Goal: Transaction & Acquisition: Download file/media

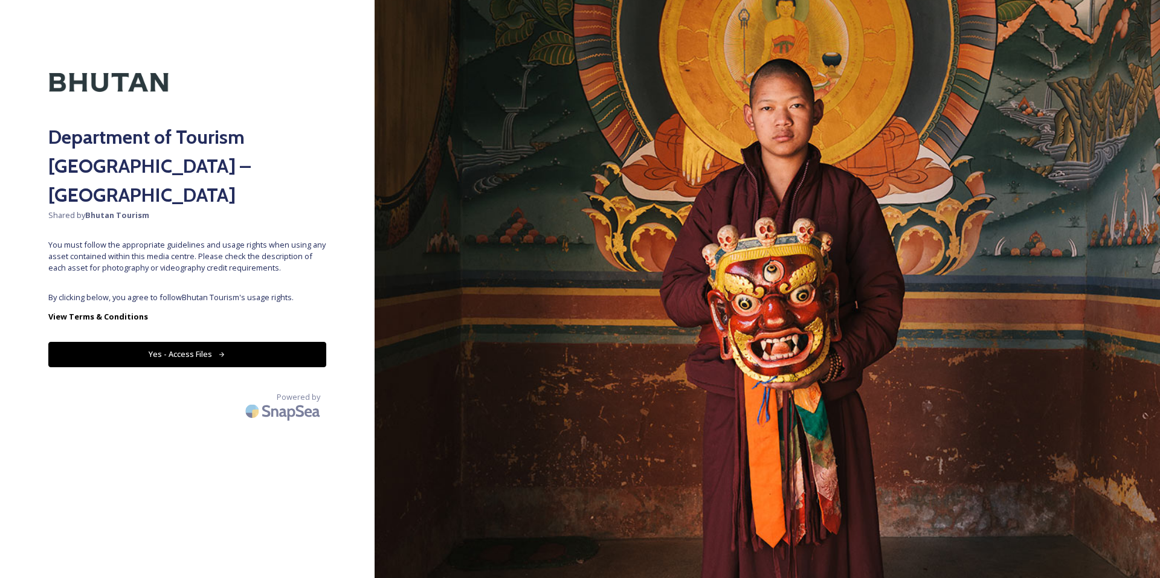
click at [195, 257] on div "Department of Tourism [GEOGRAPHIC_DATA] – Brand Centre Shared by Bhutan Tourism…" at bounding box center [187, 289] width 375 height 482
click at [192, 342] on button "Yes - Access Files" at bounding box center [187, 354] width 278 height 25
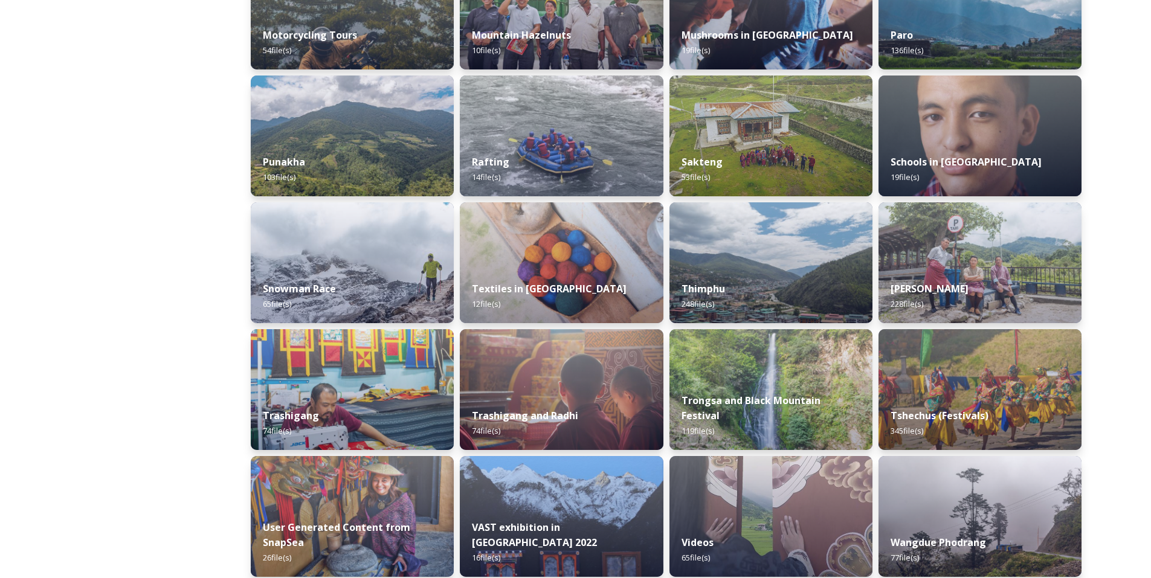
scroll to position [906, 0]
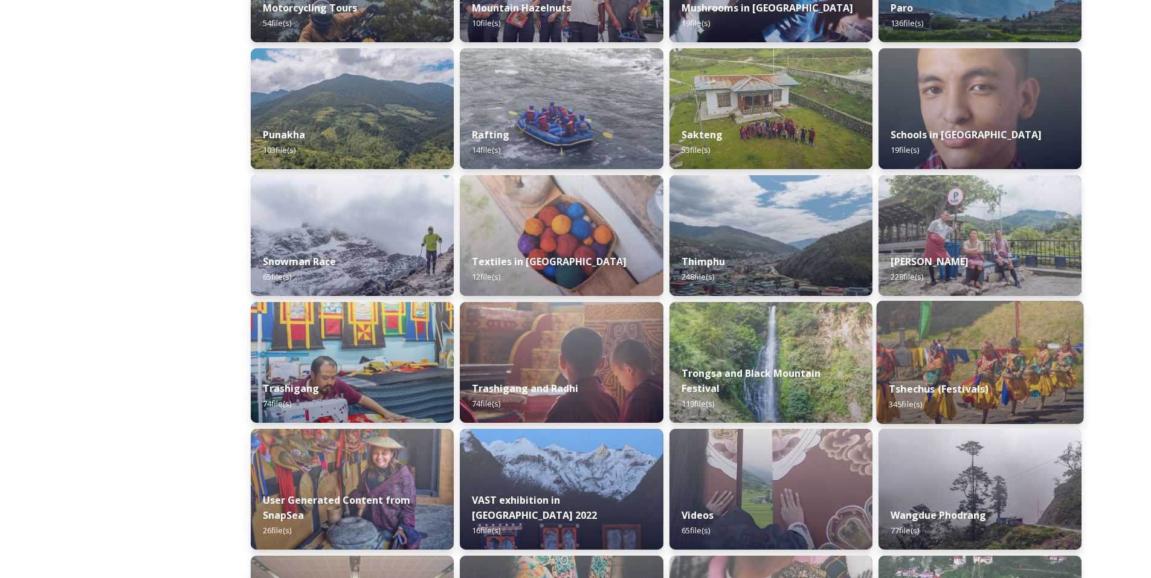
click at [973, 378] on div "Tshechus (Festivals) 345 file(s)" at bounding box center [979, 396] width 207 height 55
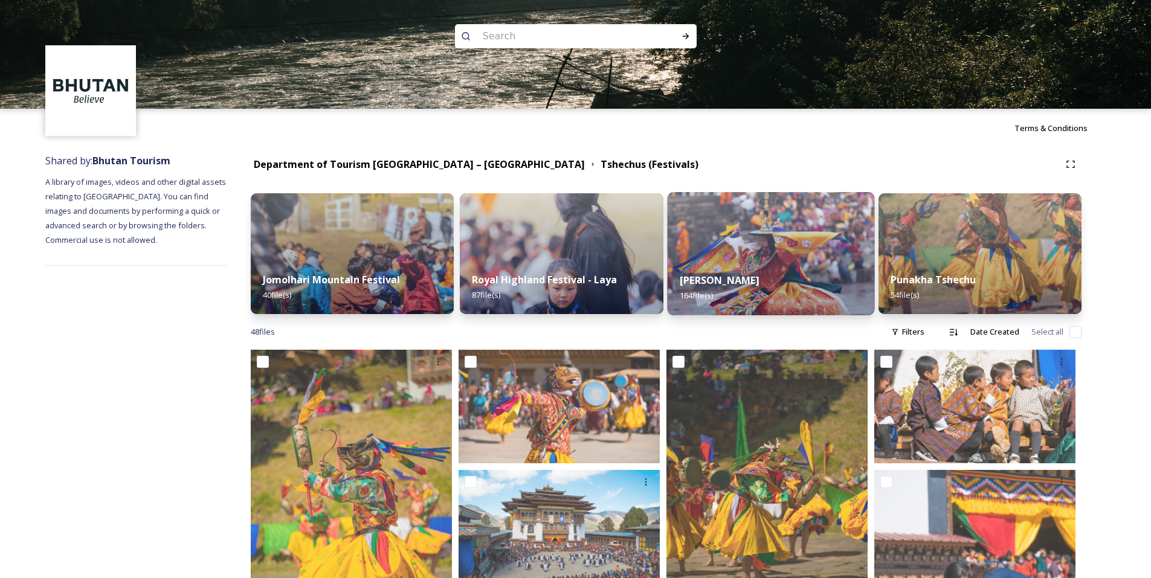
click at [772, 272] on div "Thimphu Tshechu 164 file(s)" at bounding box center [770, 287] width 207 height 55
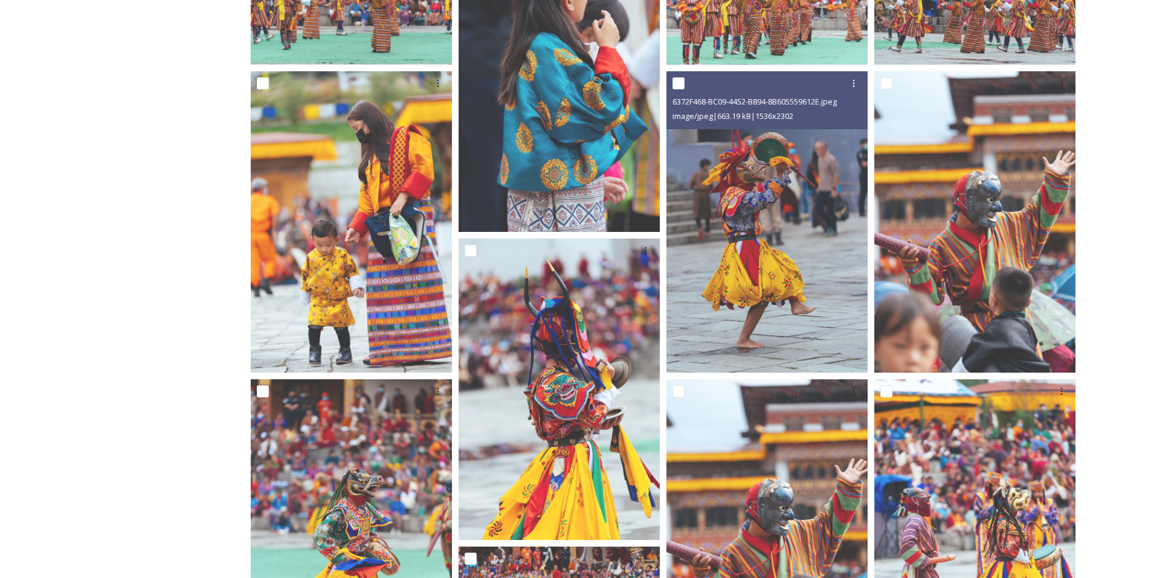
scroll to position [302, 0]
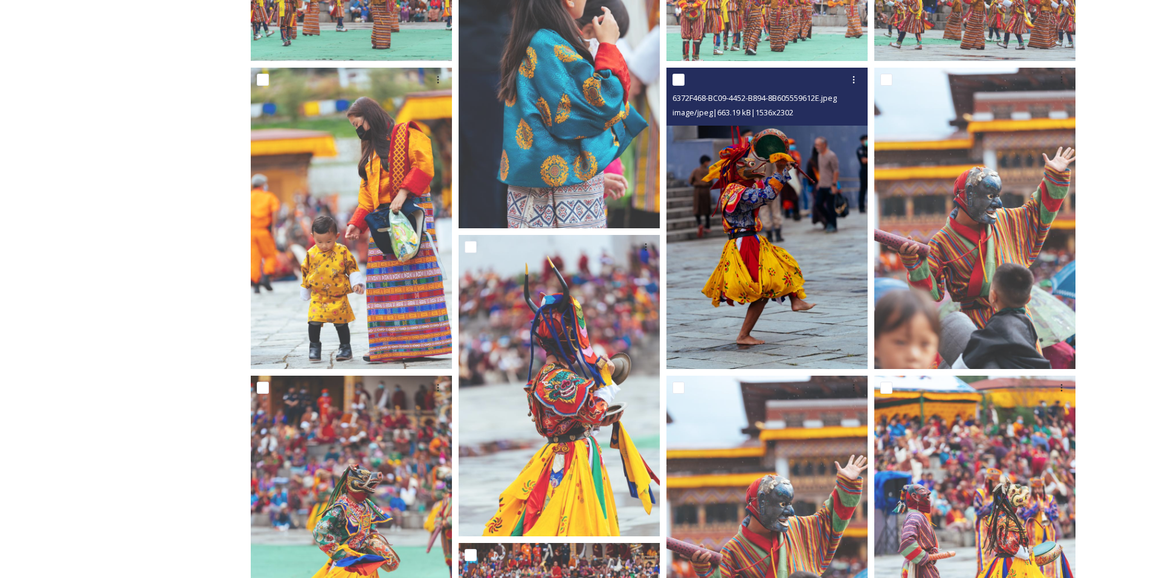
drag, startPoint x: 772, startPoint y: 272, endPoint x: 769, endPoint y: 221, distance: 51.5
click at [769, 221] on img at bounding box center [767, 219] width 201 height 302
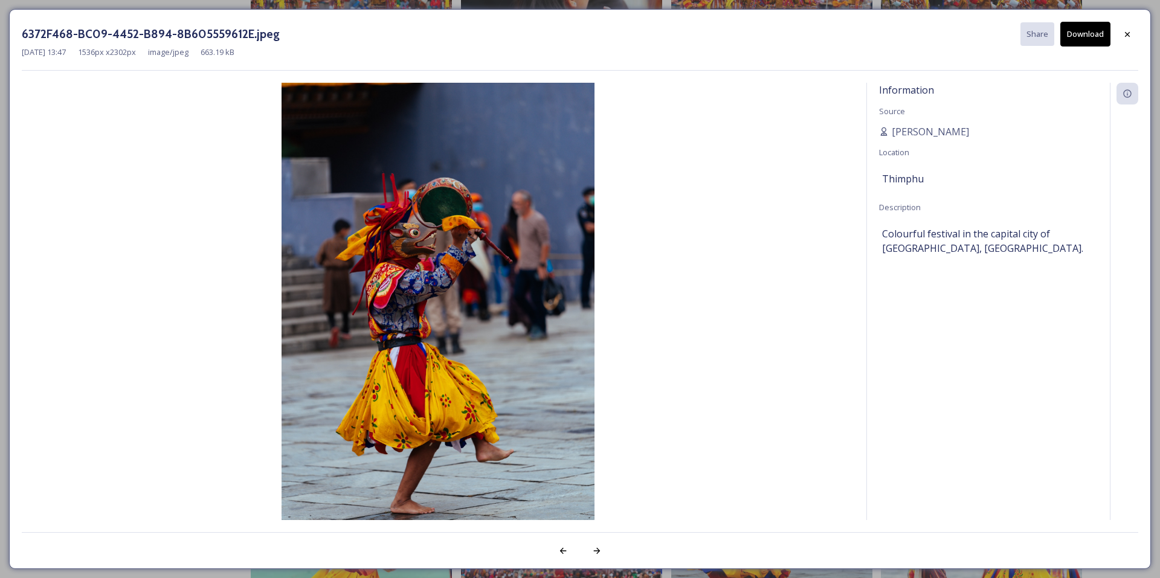
click at [1080, 39] on button "Download" at bounding box center [1085, 34] width 50 height 25
click at [1133, 33] on div at bounding box center [1128, 35] width 22 height 22
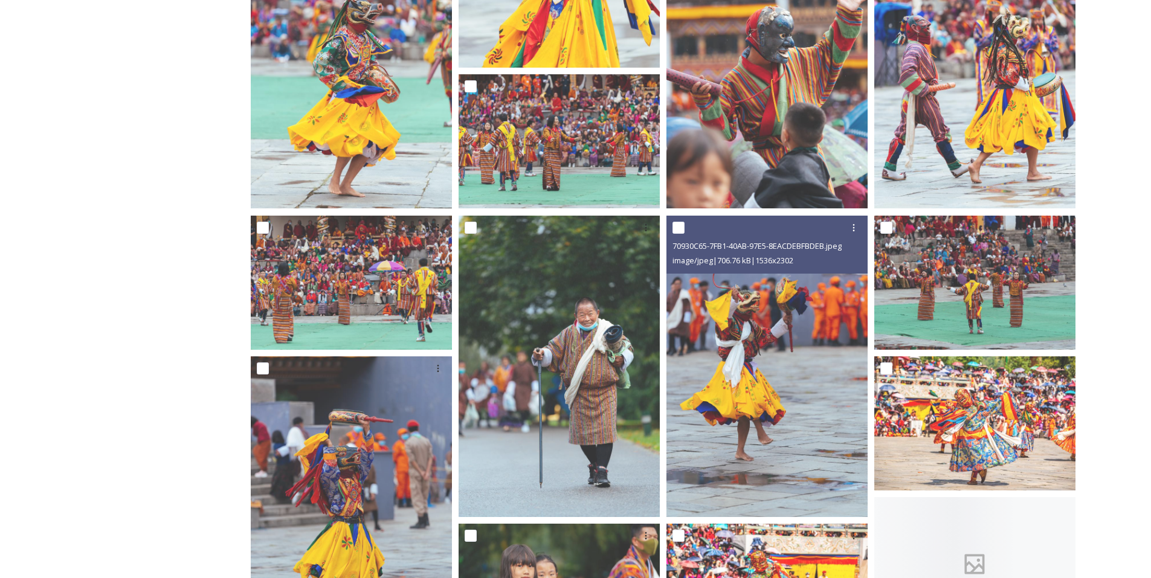
scroll to position [786, 0]
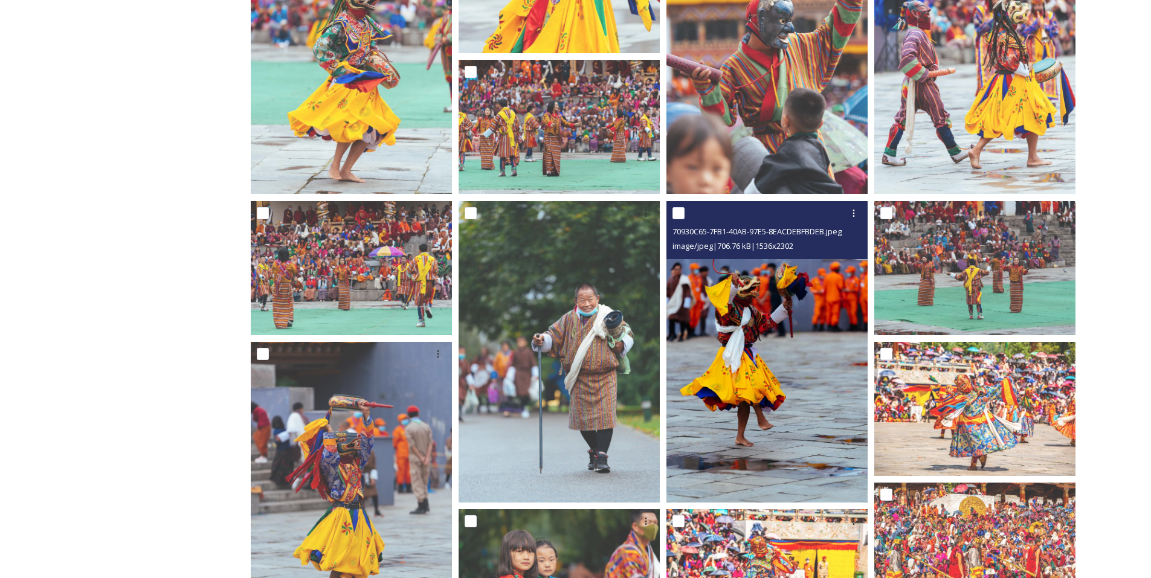
click at [783, 342] on img at bounding box center [767, 352] width 201 height 302
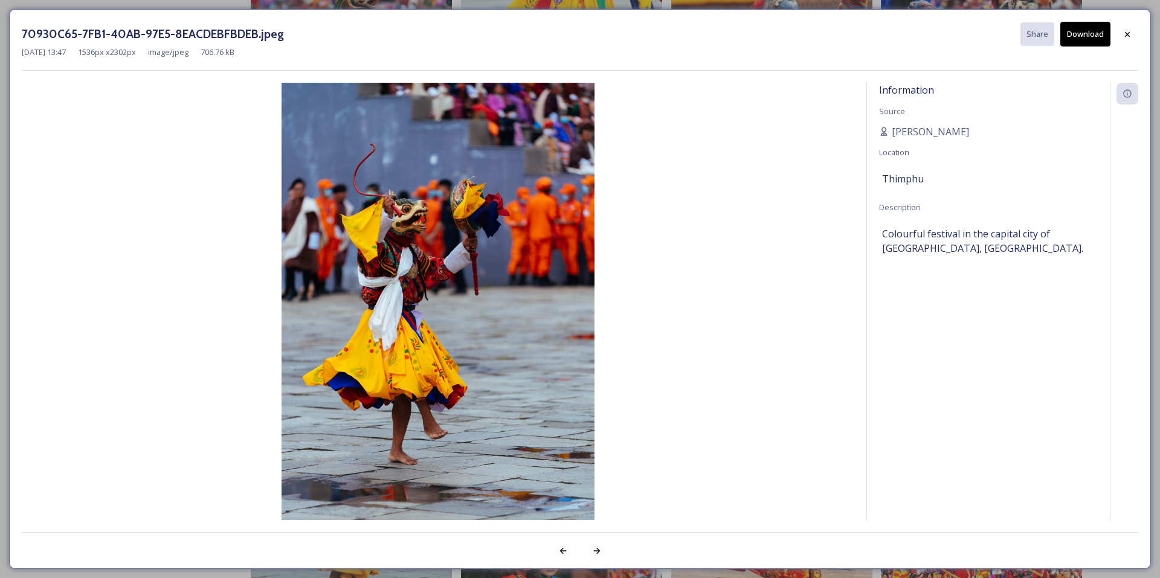
click at [1087, 25] on button "Download" at bounding box center [1085, 34] width 50 height 25
click at [1128, 33] on icon at bounding box center [1128, 35] width 10 height 10
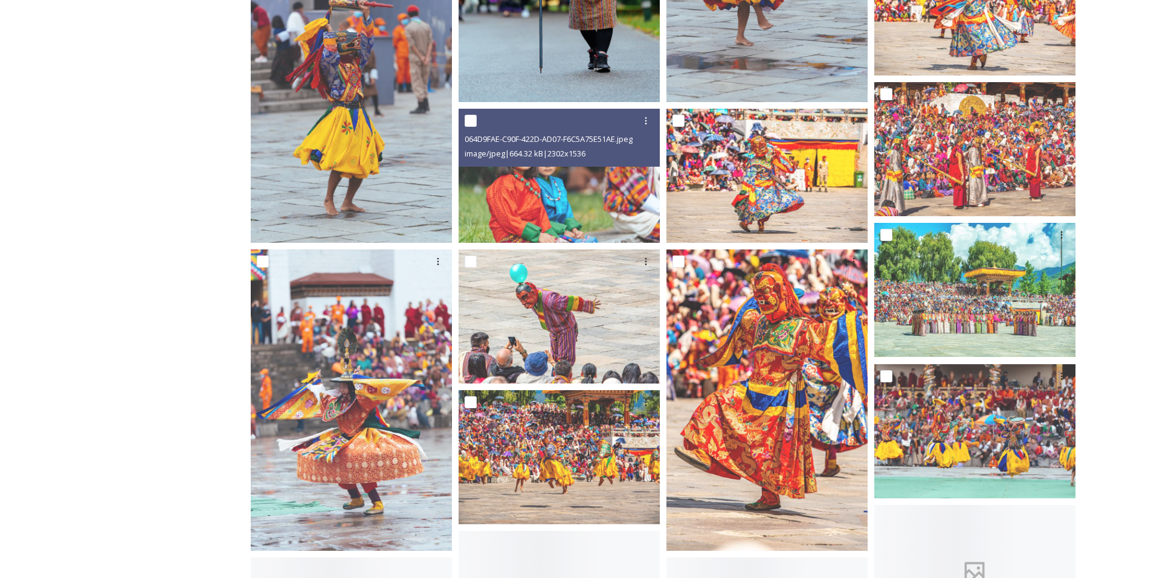
scroll to position [1209, 0]
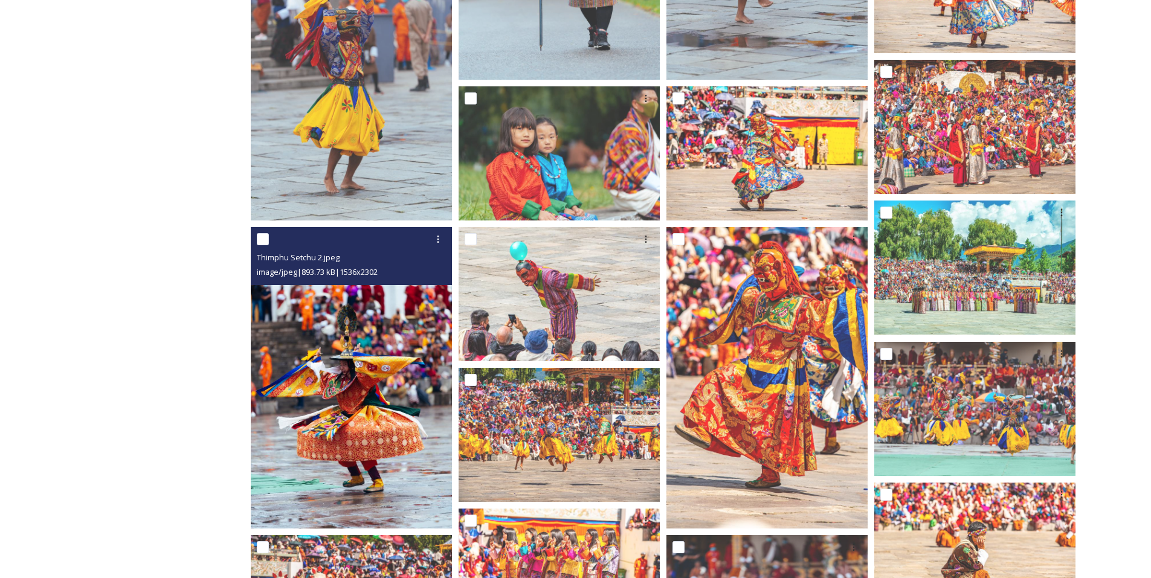
click at [363, 404] on img at bounding box center [351, 378] width 201 height 302
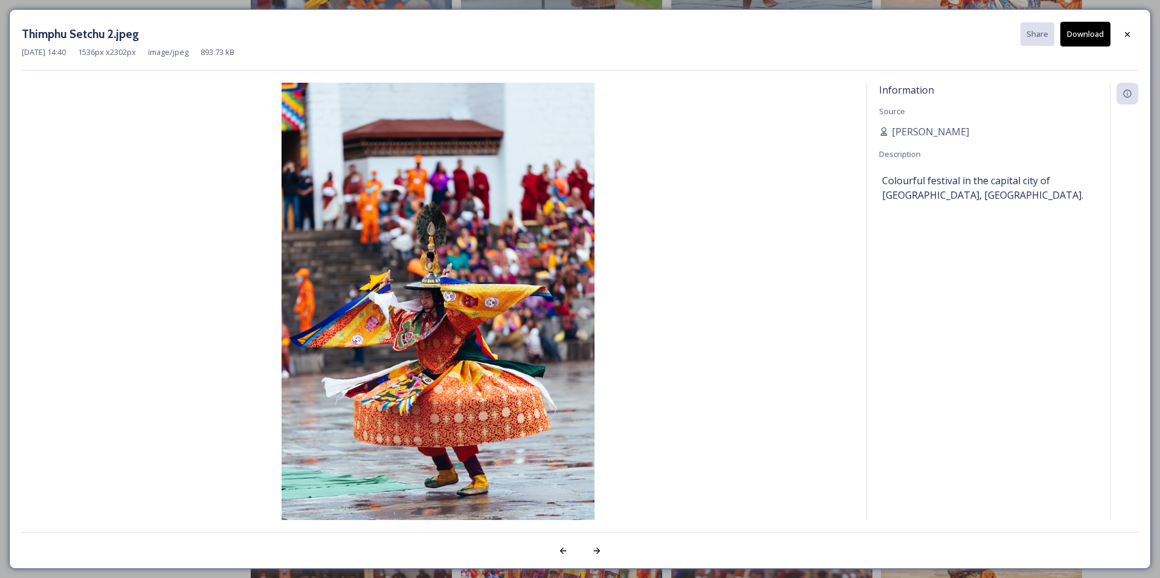
click at [1090, 30] on button "Download" at bounding box center [1085, 34] width 50 height 25
click at [1129, 31] on icon at bounding box center [1128, 35] width 10 height 10
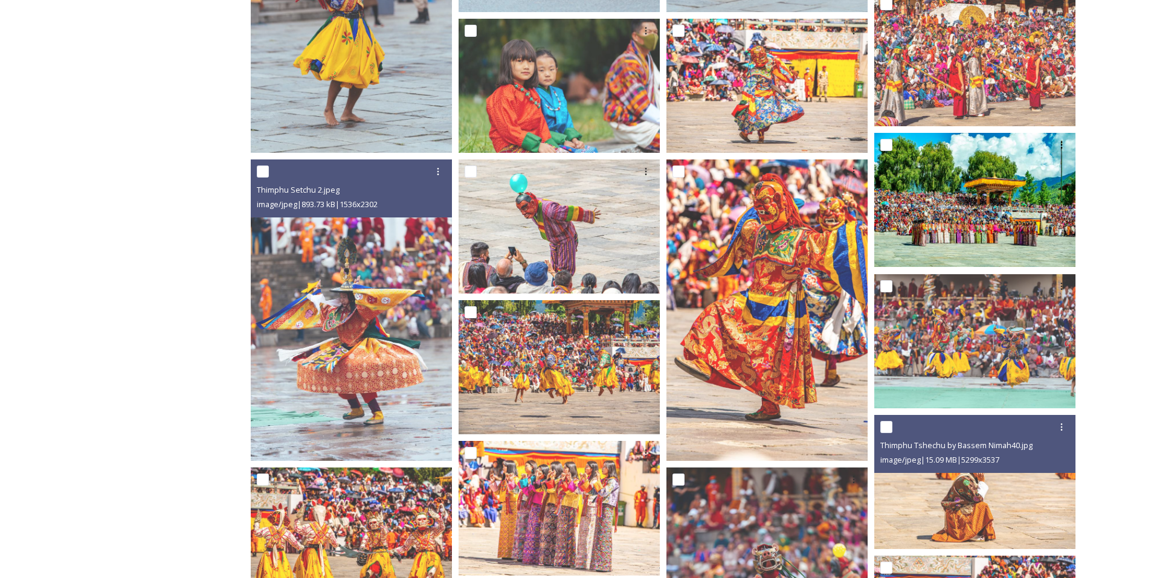
scroll to position [1269, 0]
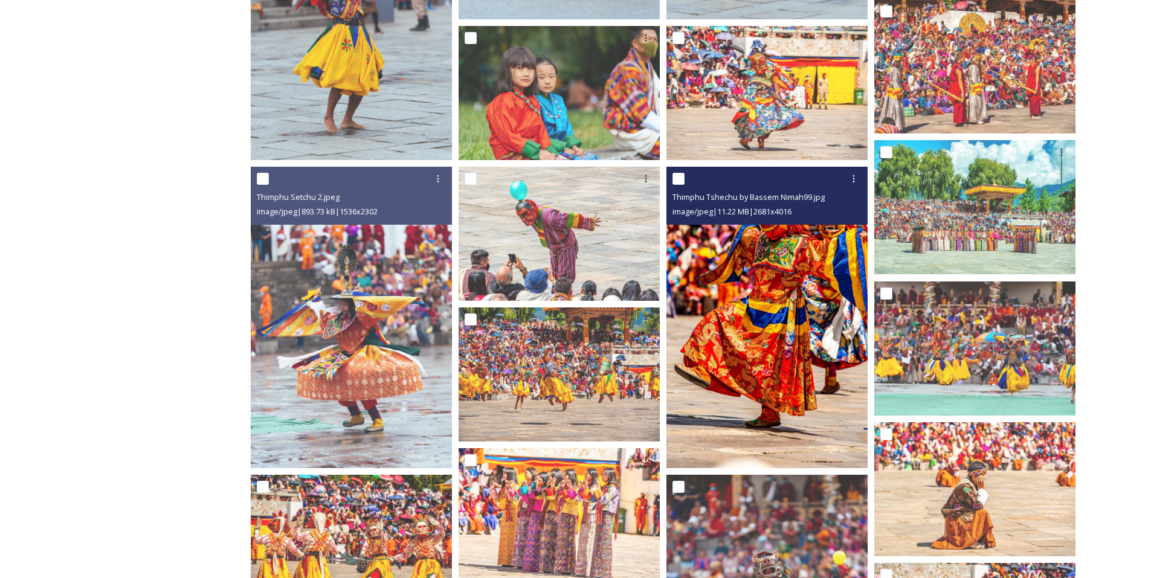
click at [797, 282] on img at bounding box center [767, 318] width 201 height 302
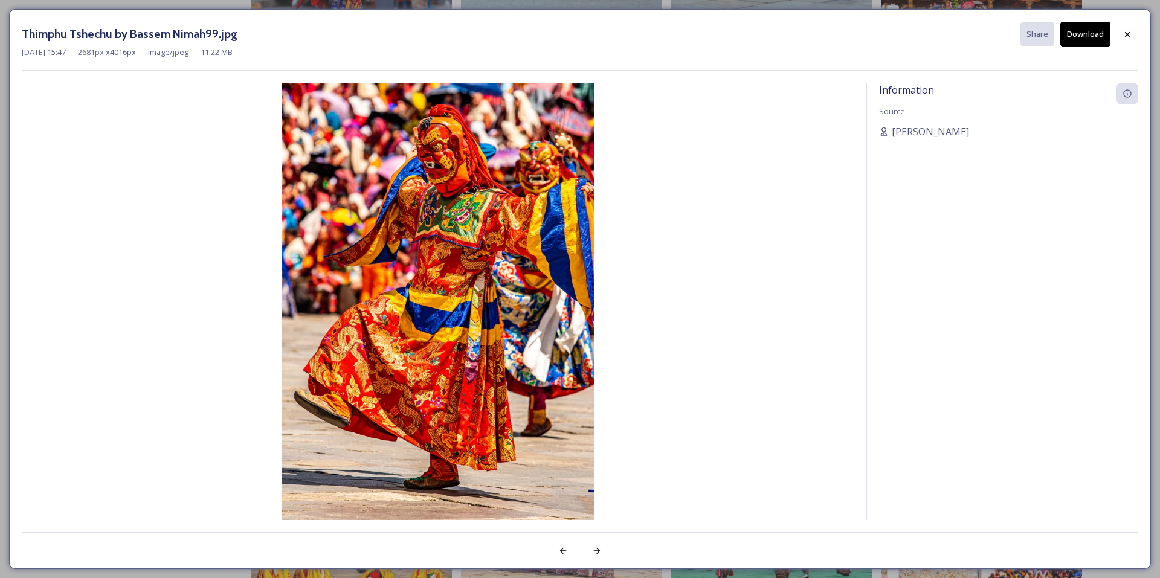
click at [1099, 37] on button "Download" at bounding box center [1085, 34] width 50 height 25
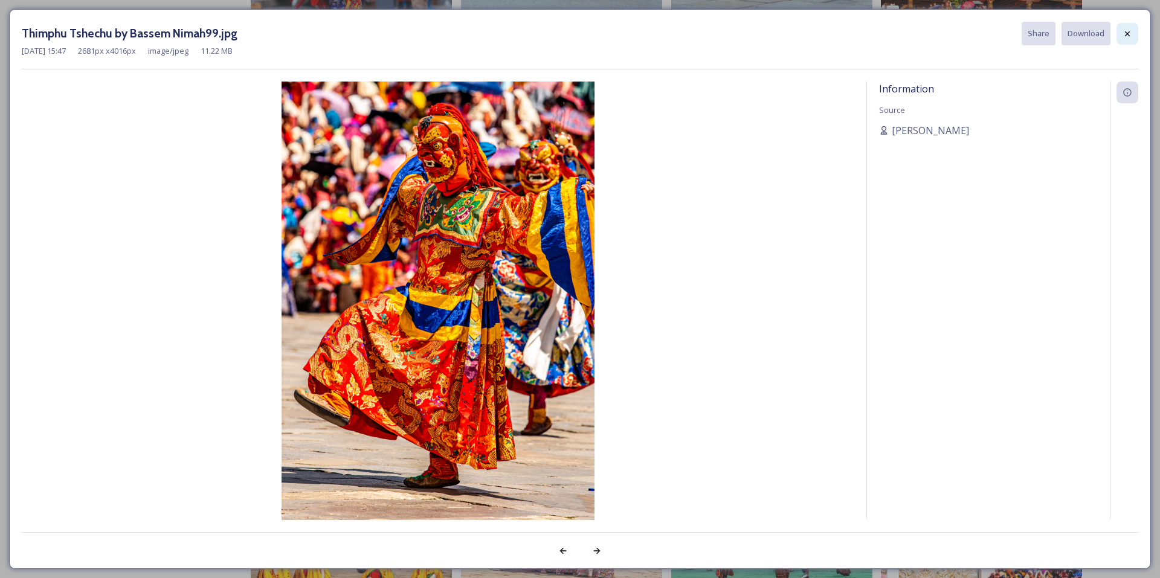
click at [1129, 35] on icon at bounding box center [1127, 33] width 5 height 5
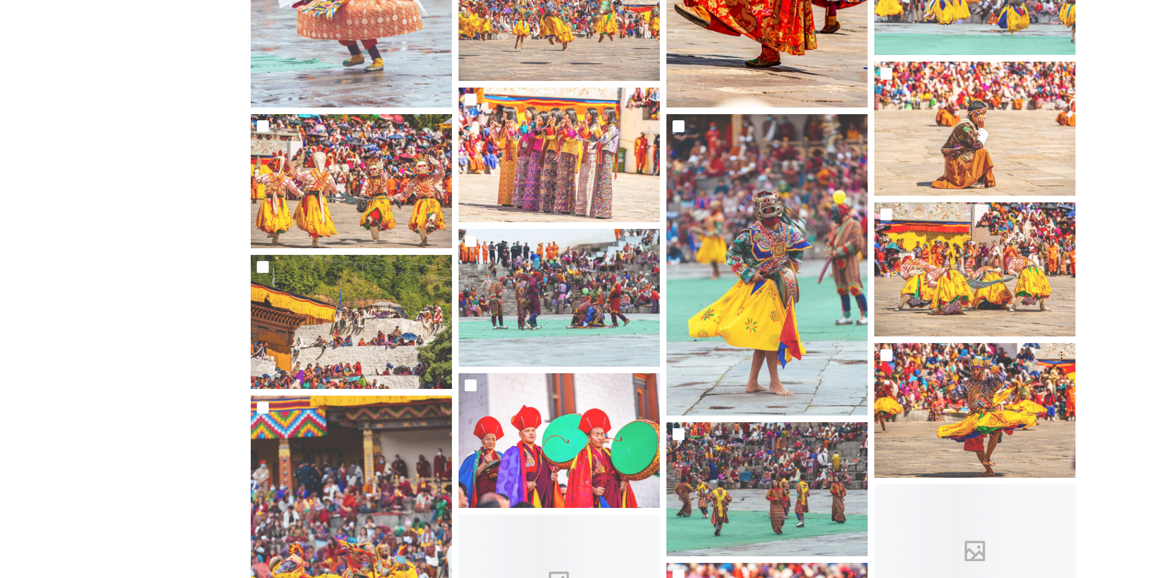
scroll to position [1632, 0]
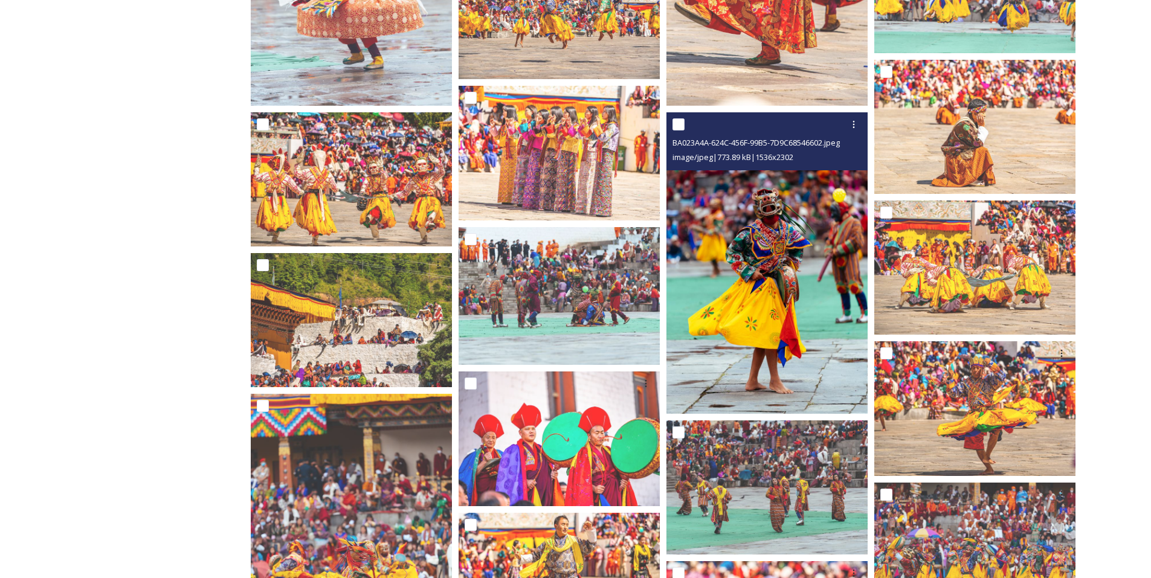
click at [749, 300] on img at bounding box center [767, 263] width 201 height 302
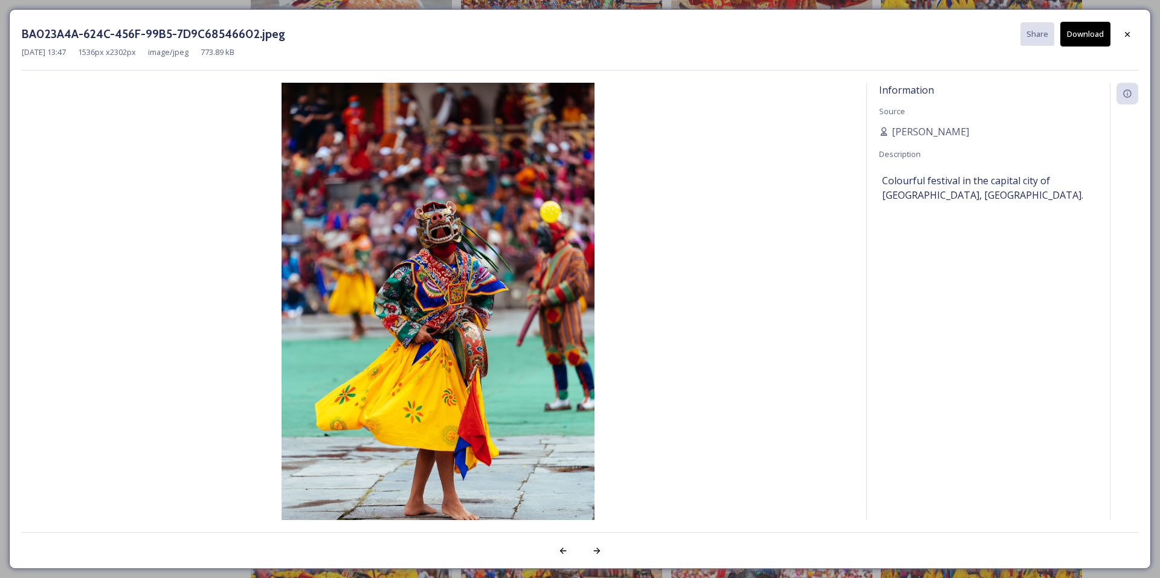
click at [1093, 38] on button "Download" at bounding box center [1085, 34] width 50 height 25
click at [1128, 35] on icon at bounding box center [1127, 33] width 5 height 5
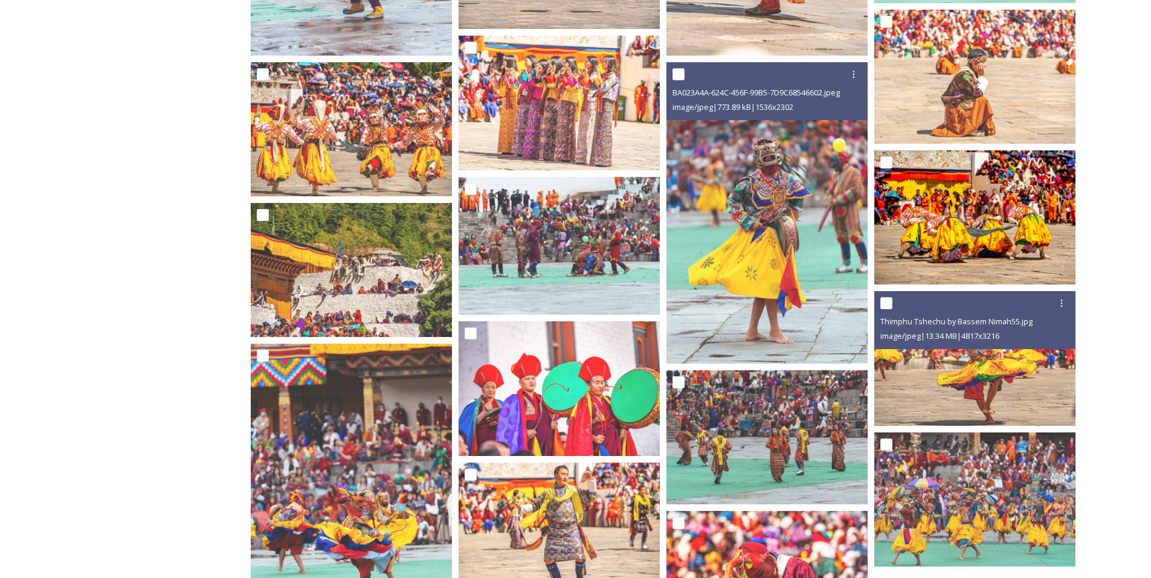
scroll to position [1752, 0]
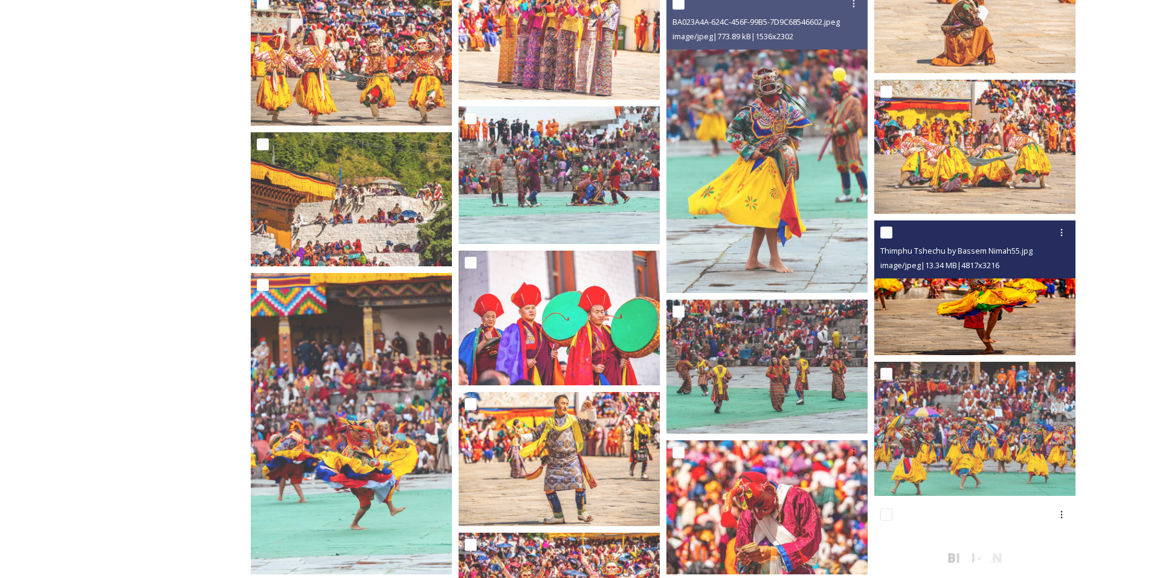
click at [1001, 306] on img at bounding box center [974, 288] width 201 height 134
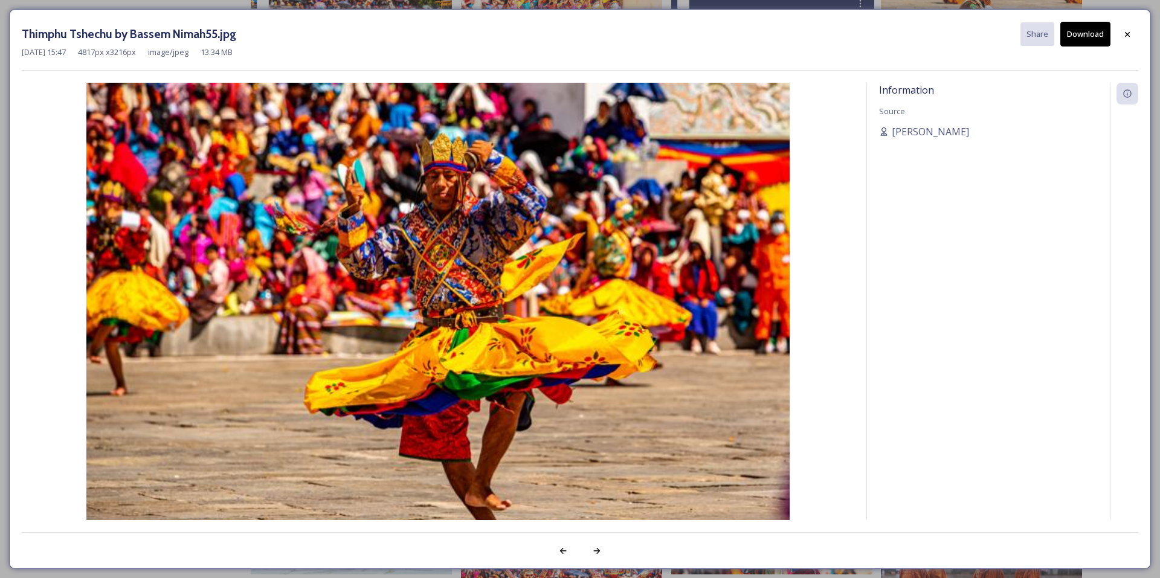
click at [1087, 34] on button "Download" at bounding box center [1085, 34] width 50 height 25
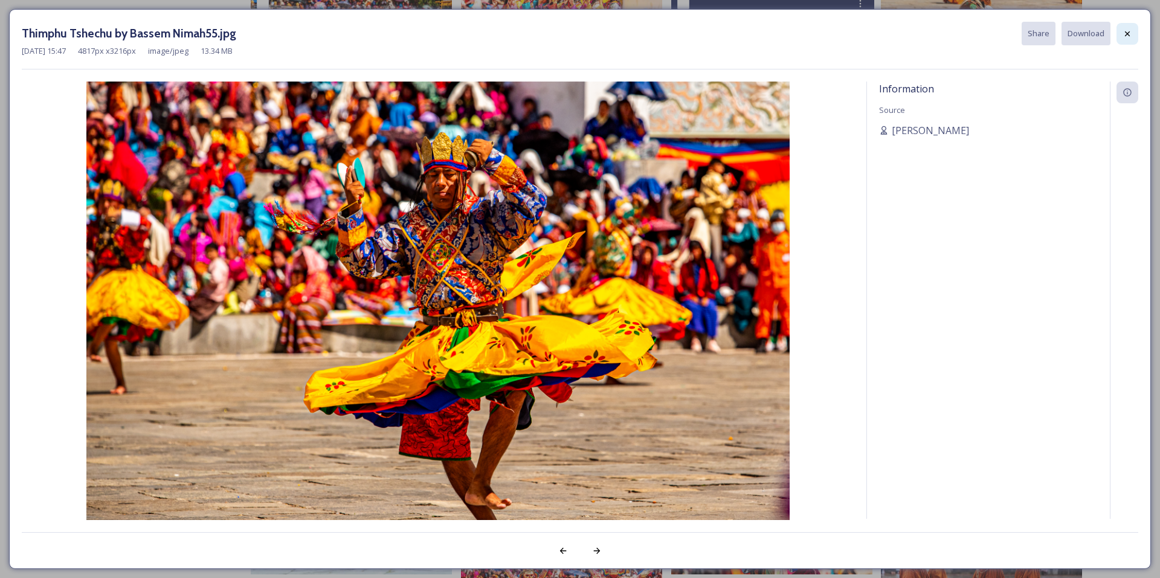
click at [1129, 33] on icon at bounding box center [1128, 34] width 10 height 10
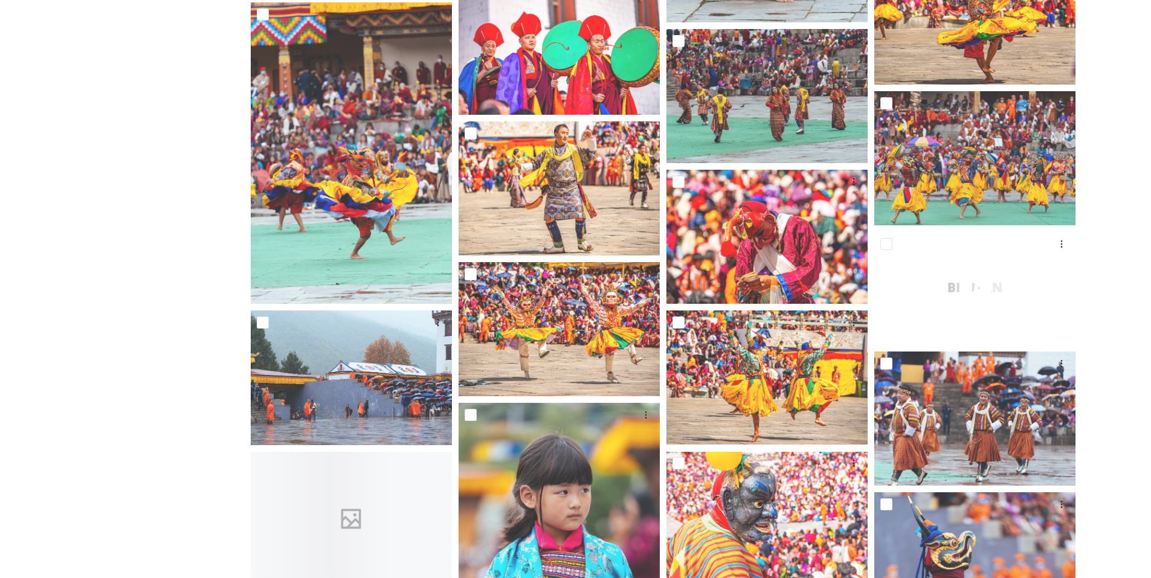
scroll to position [2055, 0]
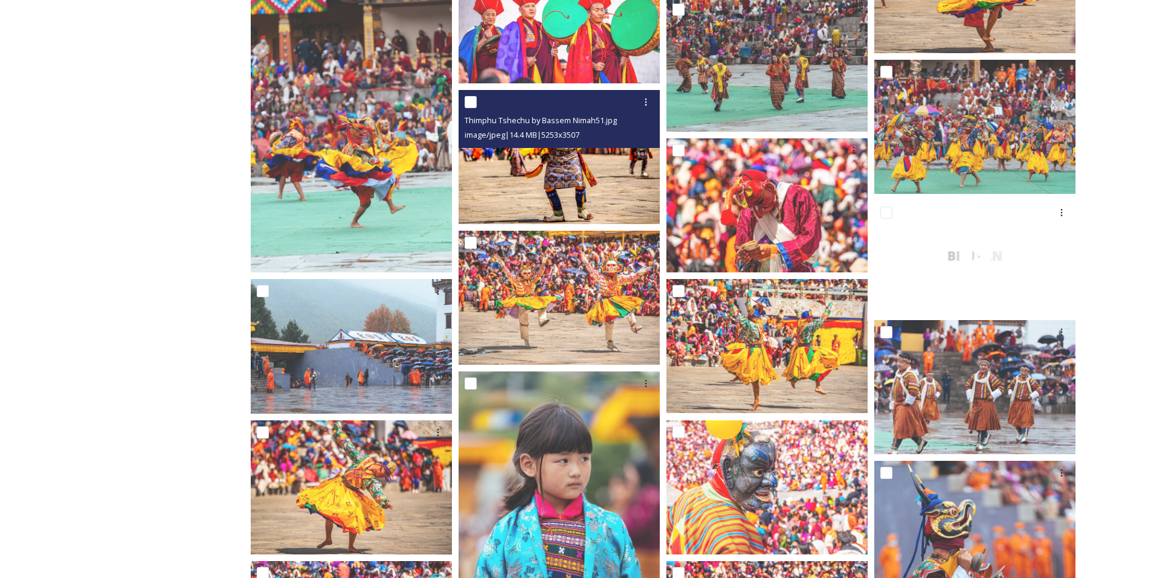
click at [567, 167] on img at bounding box center [559, 157] width 201 height 134
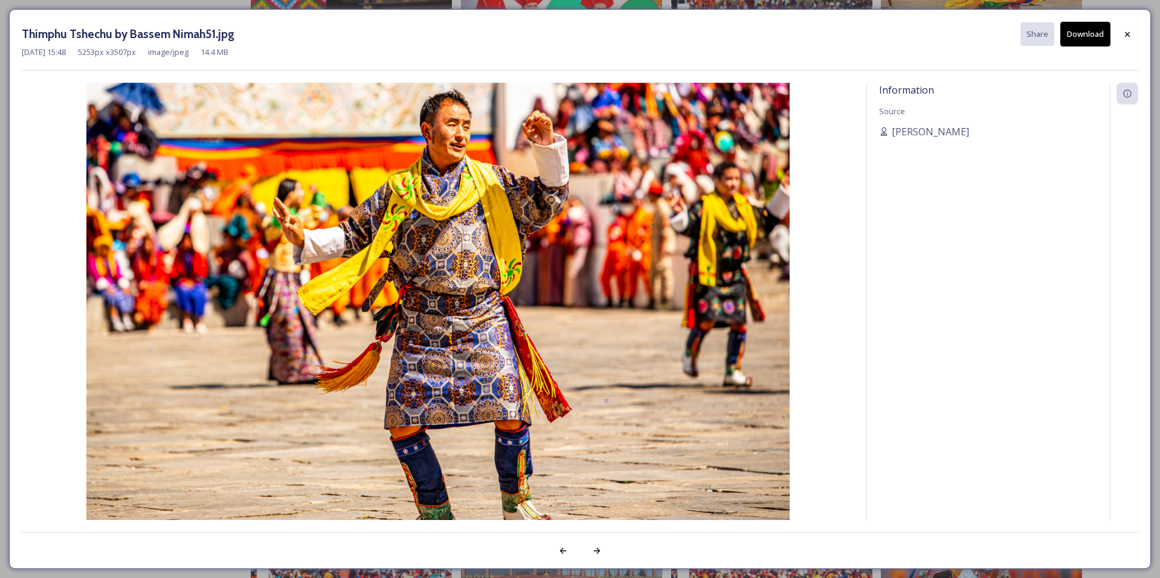
click at [1091, 36] on button "Download" at bounding box center [1085, 34] width 50 height 25
click at [1130, 40] on div at bounding box center [1128, 35] width 22 height 22
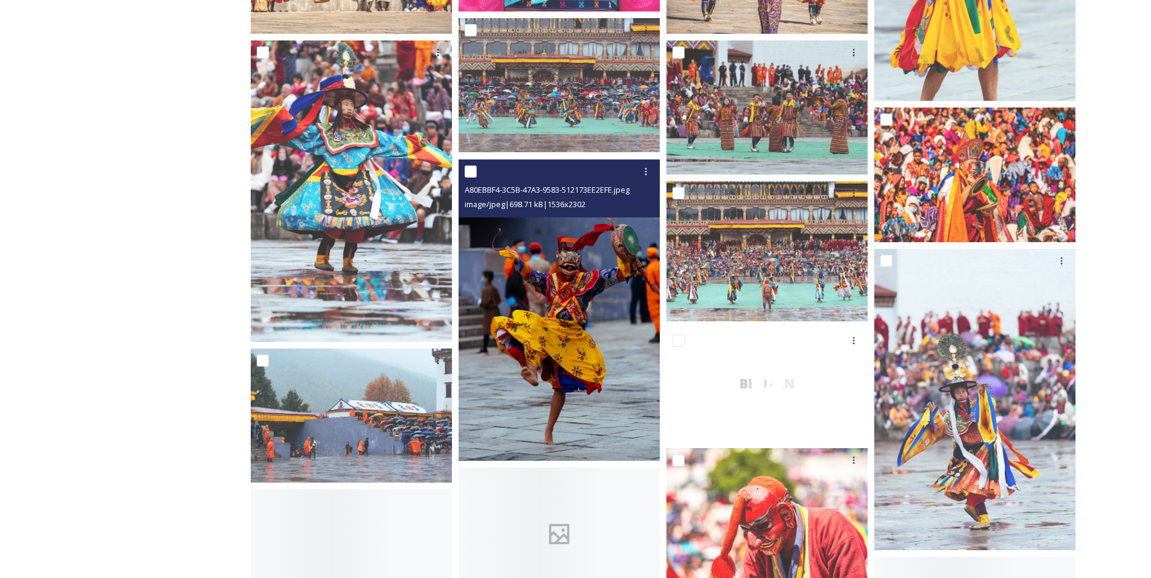
scroll to position [2719, 0]
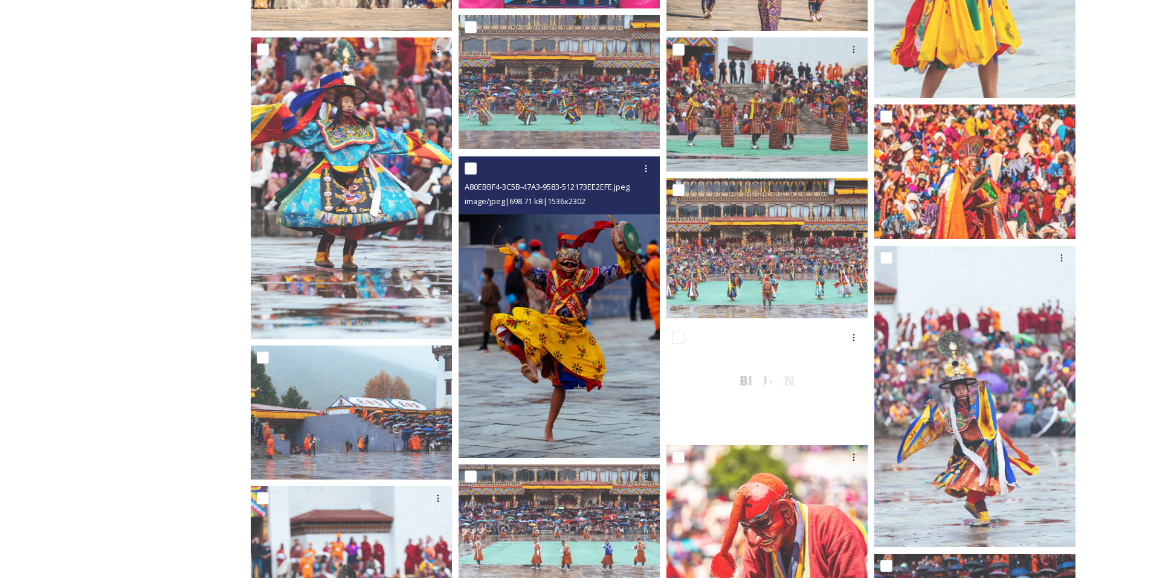
click at [602, 380] on img at bounding box center [559, 308] width 201 height 302
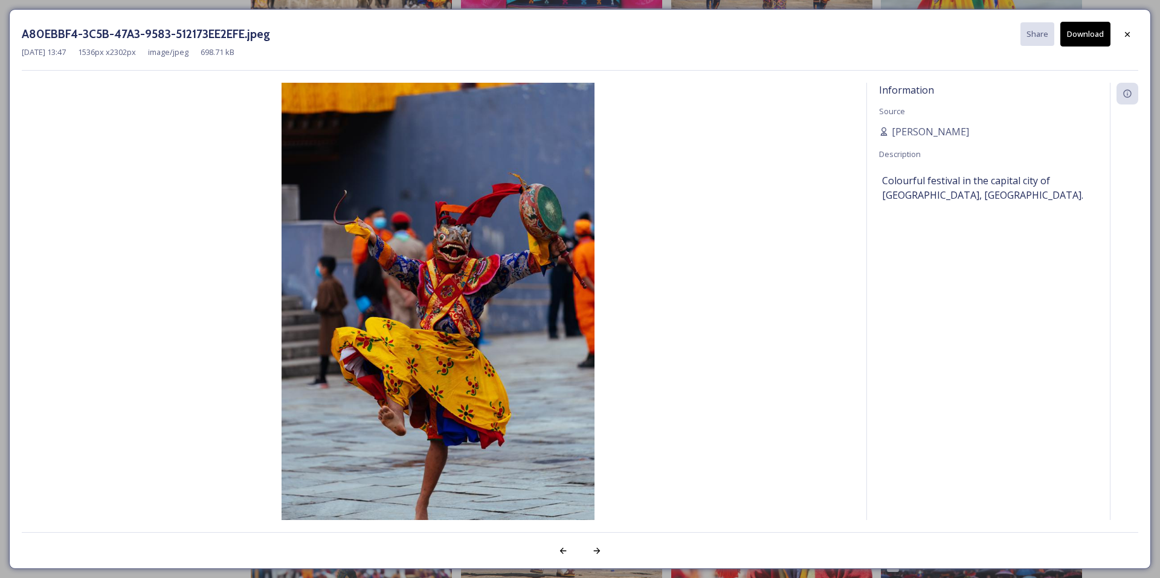
click at [1082, 34] on button "Download" at bounding box center [1085, 34] width 50 height 25
click at [1131, 35] on icon at bounding box center [1128, 35] width 10 height 10
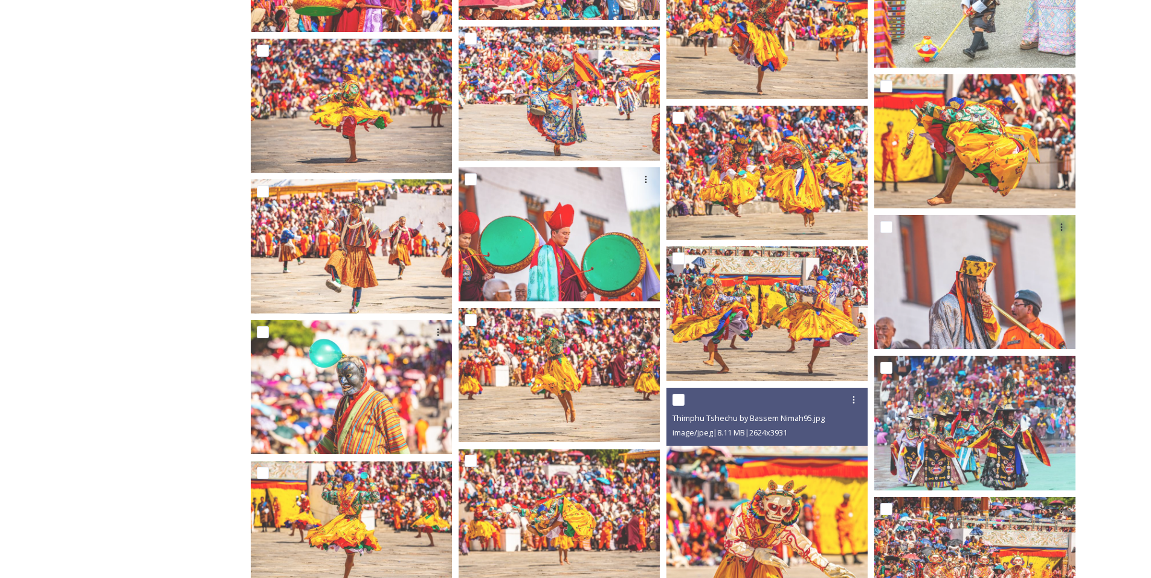
scroll to position [5318, 0]
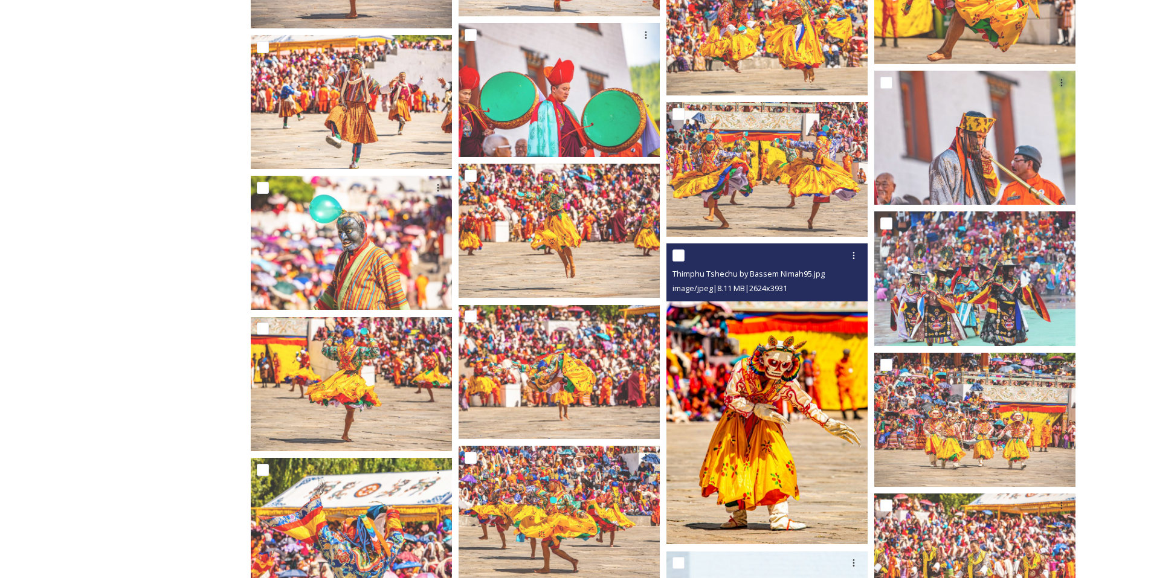
click at [798, 402] on img at bounding box center [767, 395] width 201 height 302
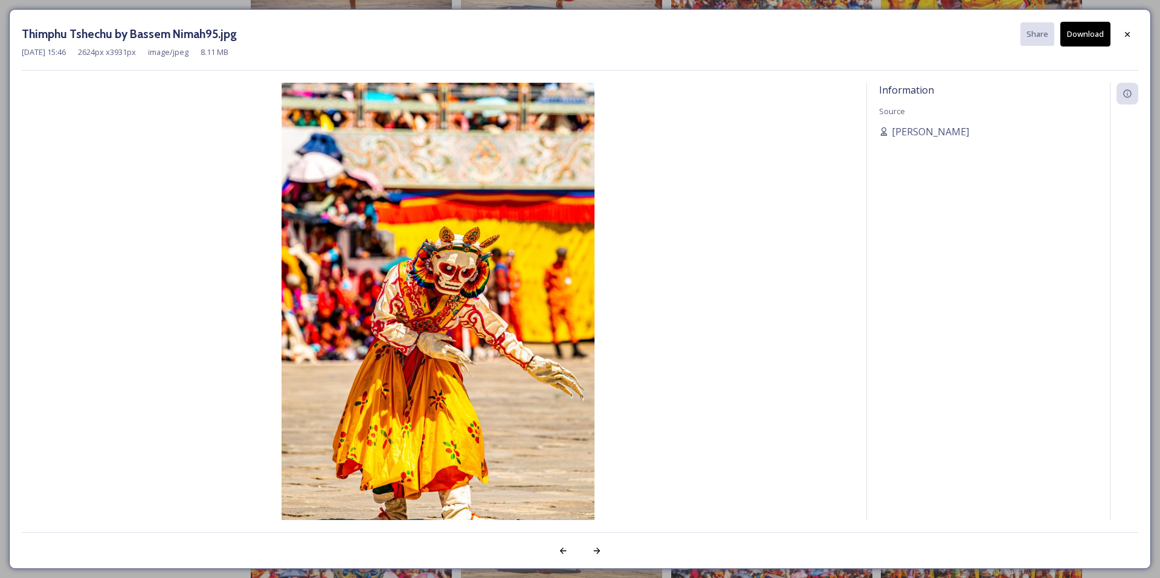
click at [1082, 37] on button "Download" at bounding box center [1085, 34] width 50 height 25
click at [1129, 35] on icon at bounding box center [1128, 35] width 10 height 10
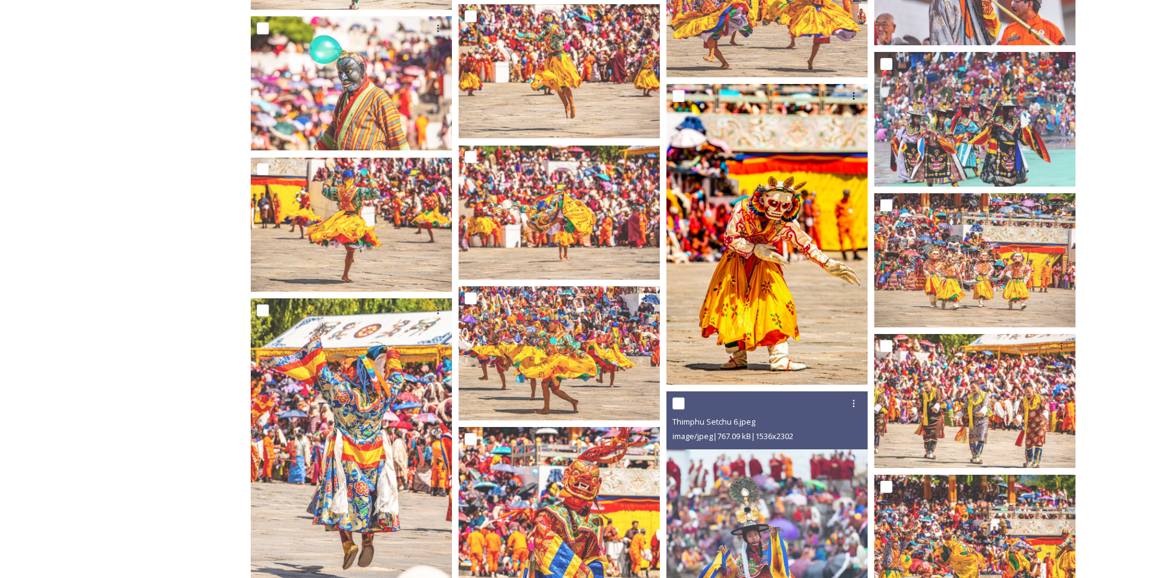
scroll to position [5680, 0]
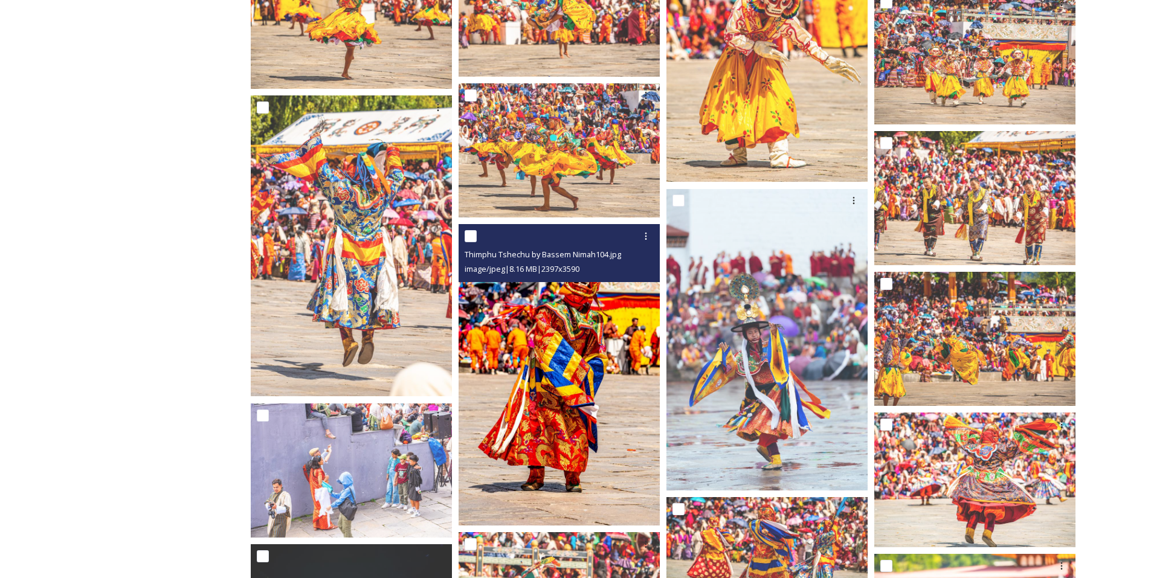
click at [584, 417] on img at bounding box center [559, 375] width 201 height 302
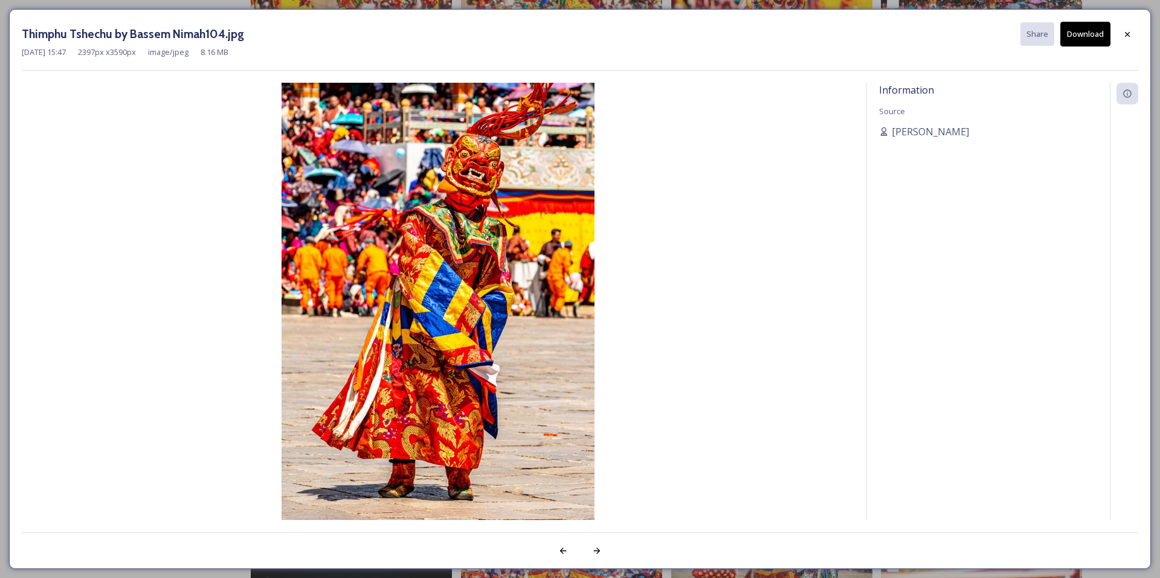
click at [1082, 40] on button "Download" at bounding box center [1085, 34] width 50 height 25
click at [1126, 38] on icon at bounding box center [1128, 35] width 10 height 10
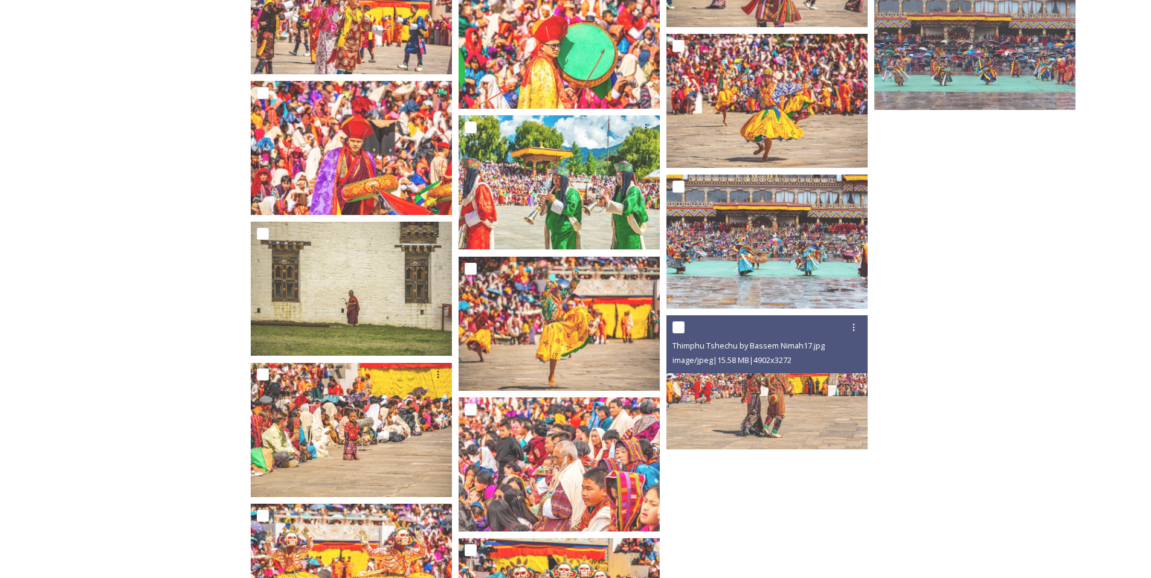
scroll to position [6970, 0]
